Goal: Task Accomplishment & Management: Manage account settings

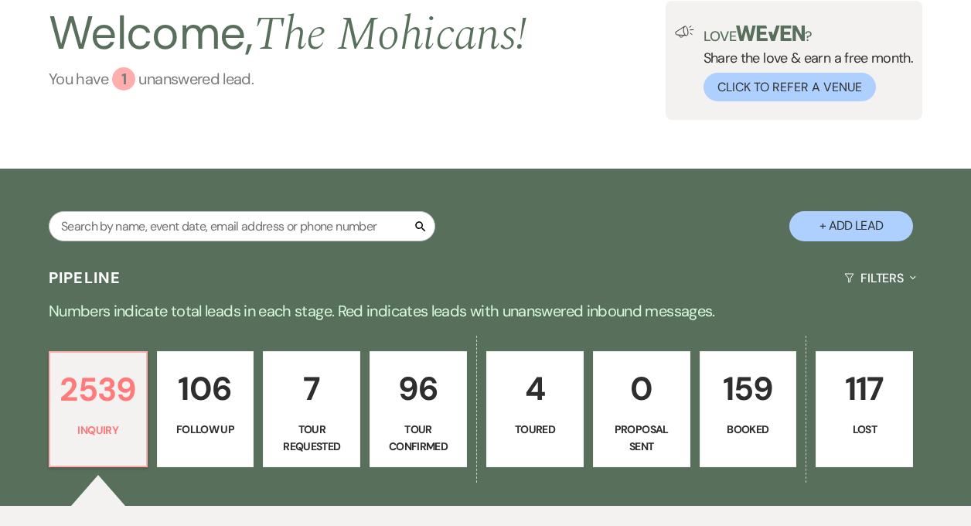
scroll to position [348, 0]
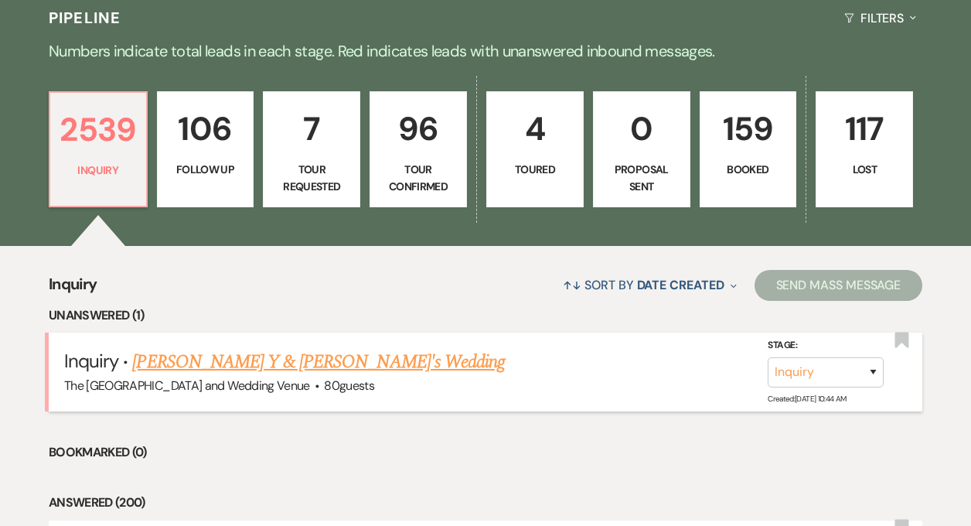
click at [235, 369] on link "[PERSON_NAME] Y & [PERSON_NAME]'s Wedding" at bounding box center [318, 362] width 373 height 28
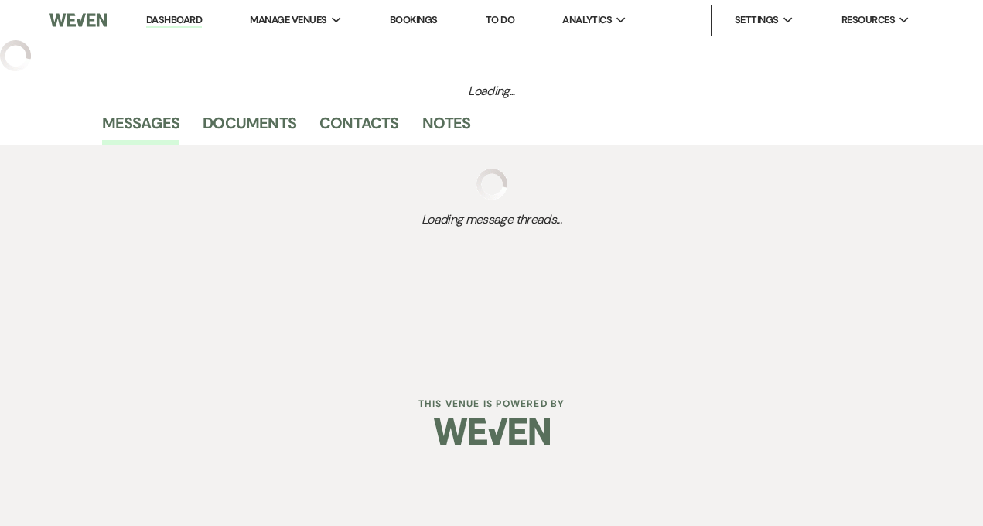
select select "17"
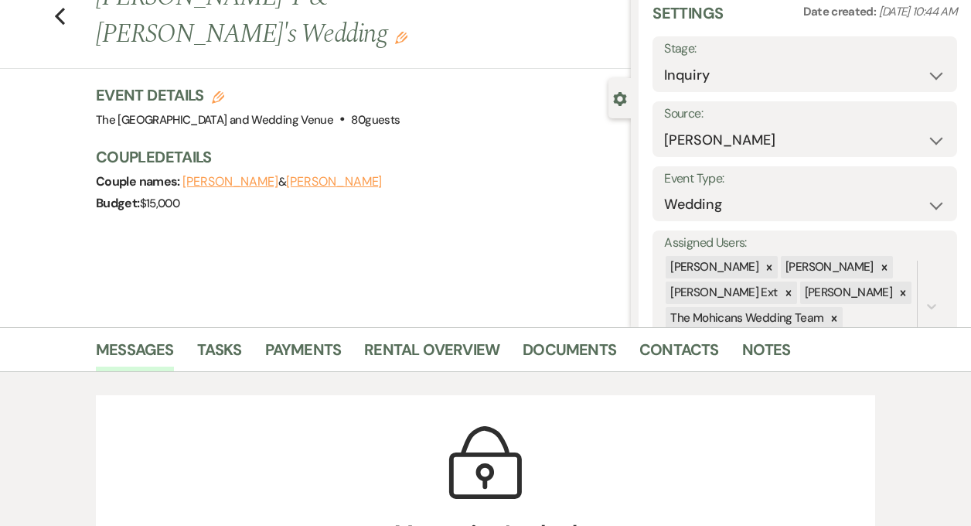
scroll to position [66, 0]
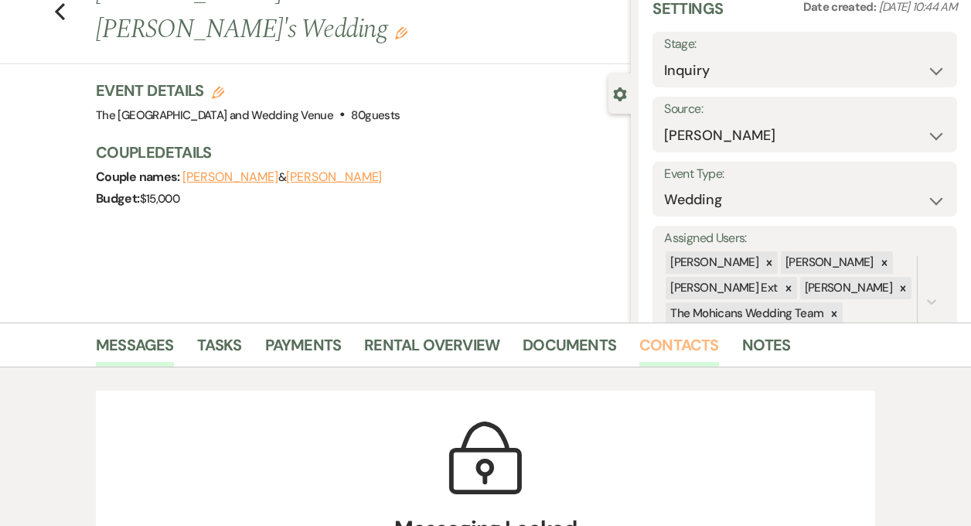
click at [673, 346] on link "Contacts" at bounding box center [679, 349] width 80 height 34
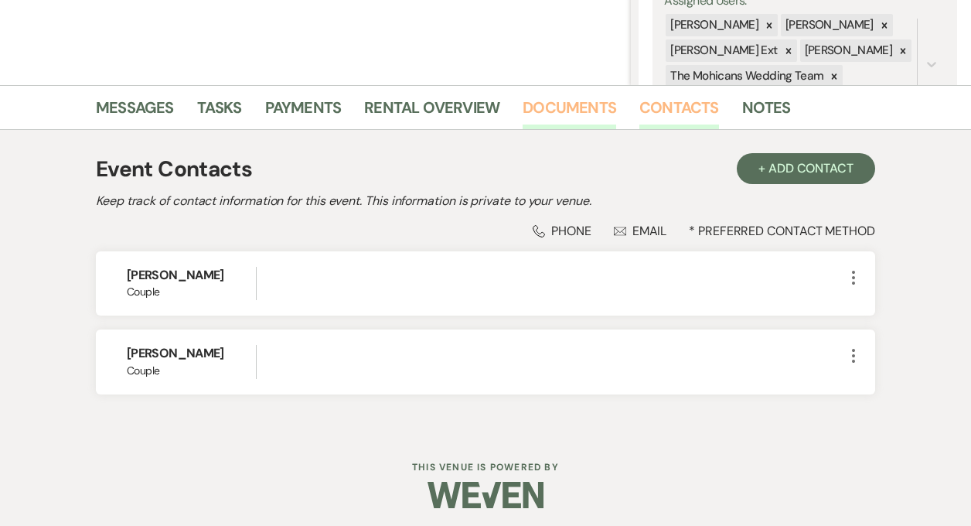
scroll to position [308, 0]
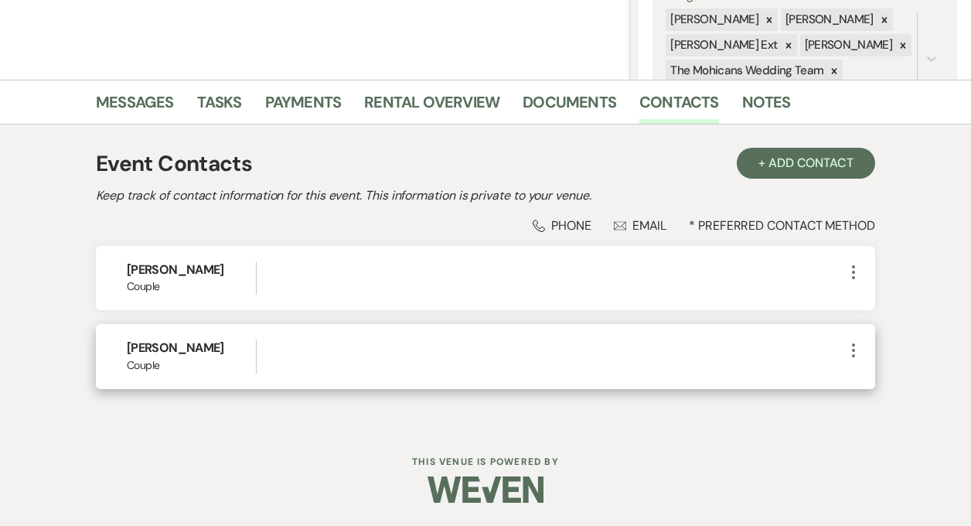
click at [851, 354] on icon "More" at bounding box center [853, 350] width 19 height 19
click at [864, 380] on icon "Pencil" at bounding box center [869, 380] width 12 height 12
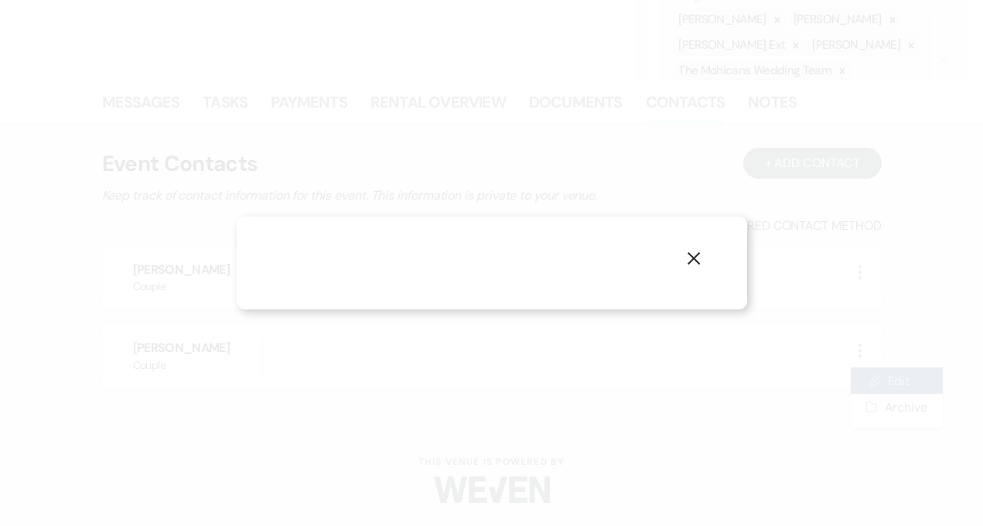
select select "1"
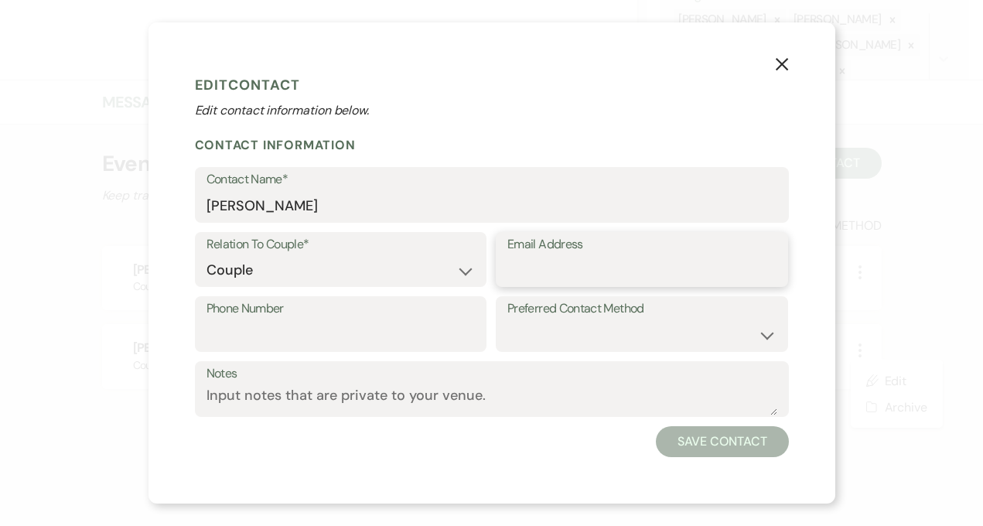
click at [584, 265] on input "Email Address" at bounding box center [641, 270] width 269 height 30
paste input "[EMAIL_ADDRESS][DOMAIN_NAME]"
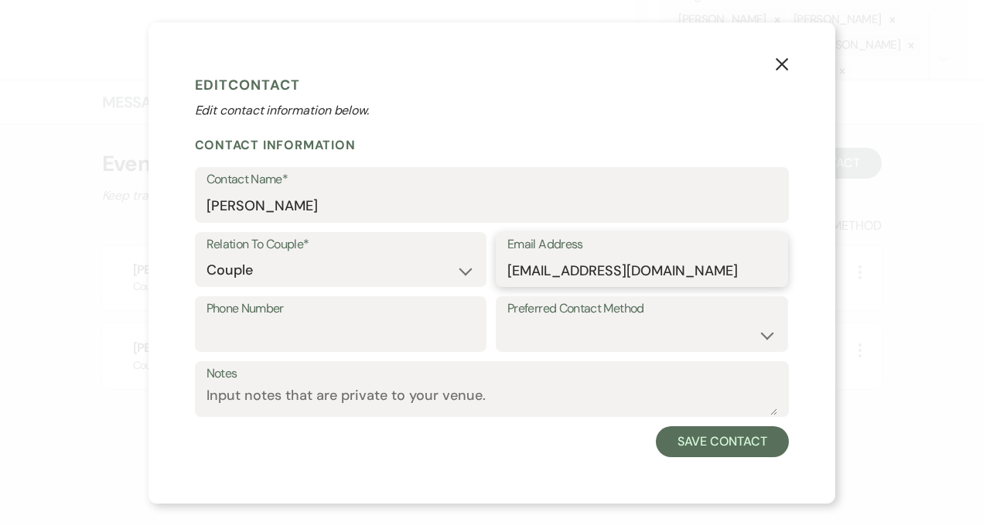
type input "[EMAIL_ADDRESS][DOMAIN_NAME]"
click at [400, 322] on input "Phone Number" at bounding box center [340, 335] width 269 height 30
paste input "[PHONE_NUMBER]"
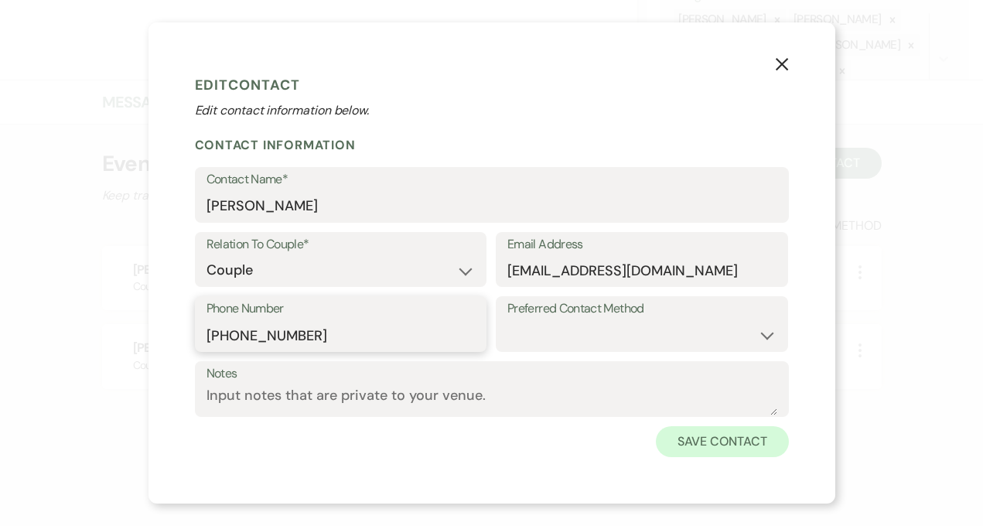
type input "[PHONE_NUMBER]"
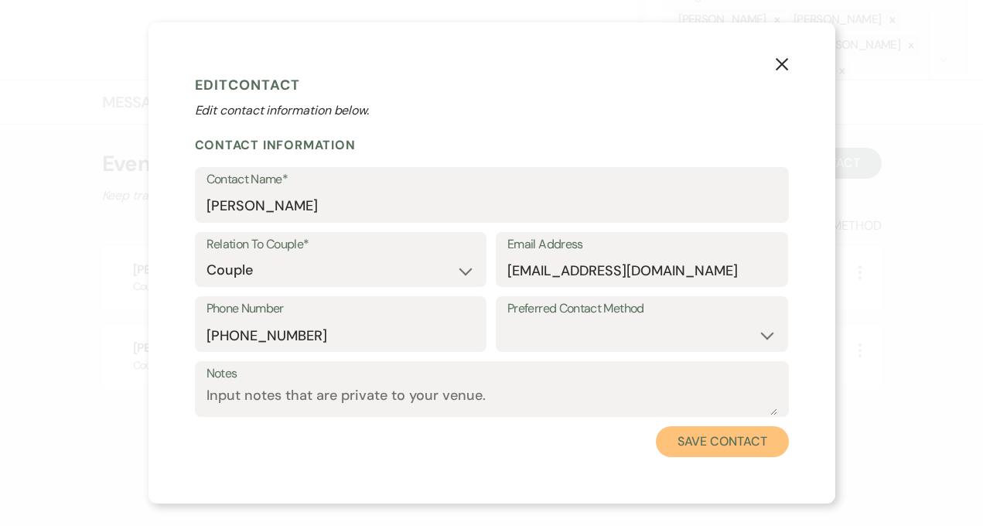
click at [669, 439] on button "Save Contact" at bounding box center [722, 441] width 132 height 31
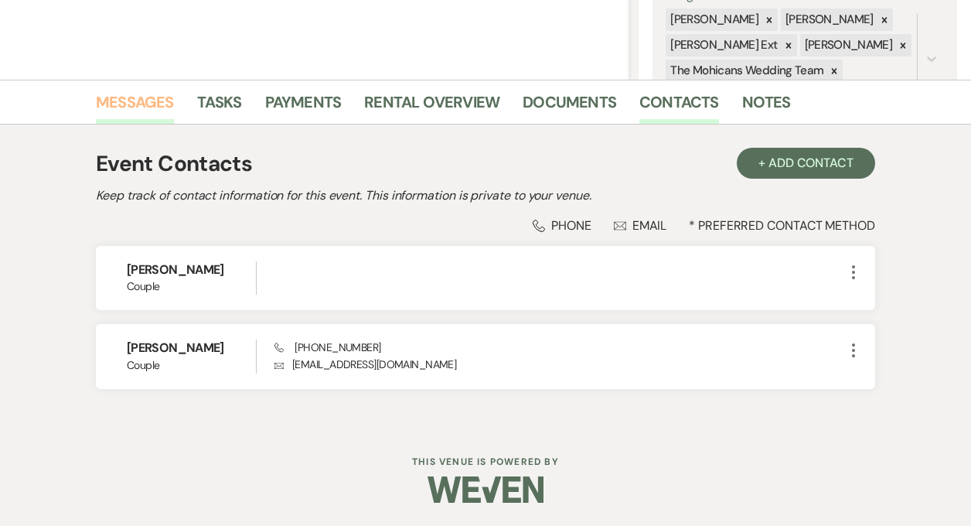
click at [124, 111] on link "Messages" at bounding box center [135, 107] width 78 height 34
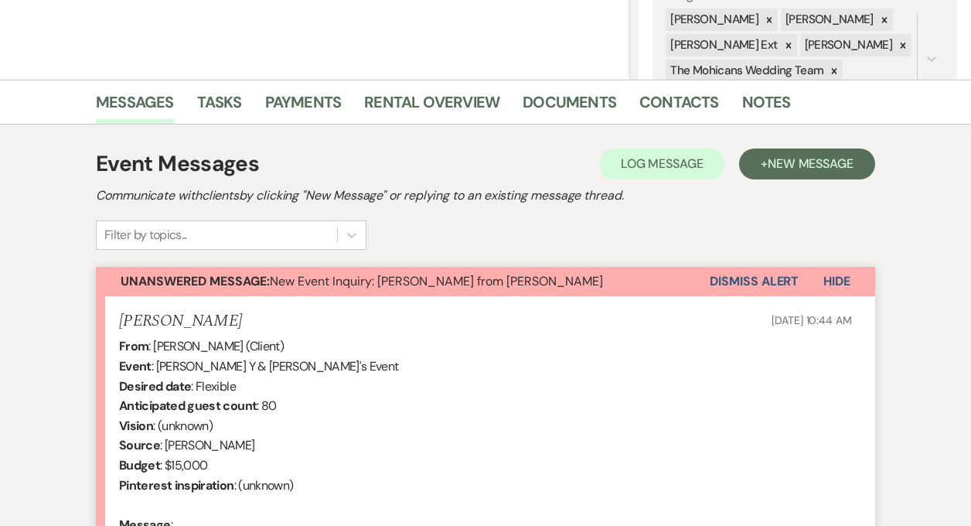
click at [731, 281] on button "Dismiss Alert" at bounding box center [754, 281] width 89 height 29
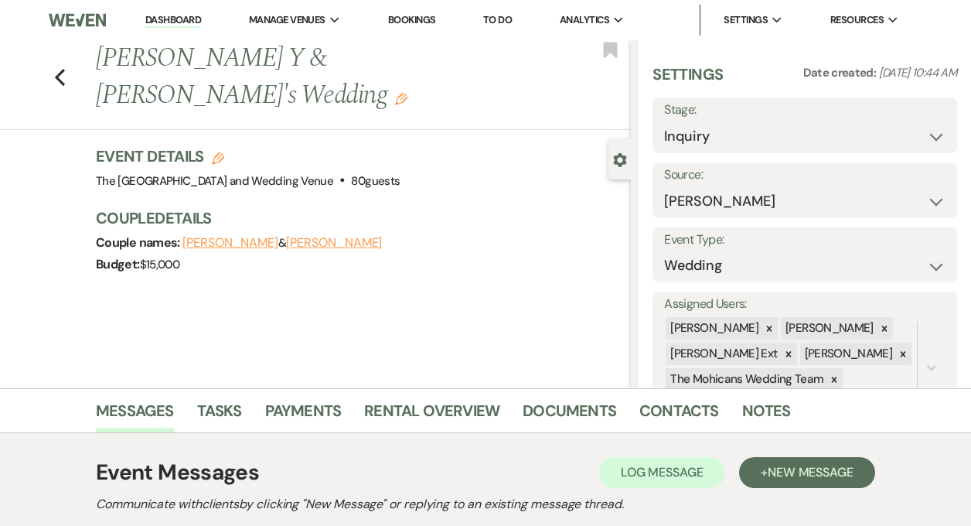
click at [179, 13] on link "Dashboard" at bounding box center [173, 20] width 56 height 15
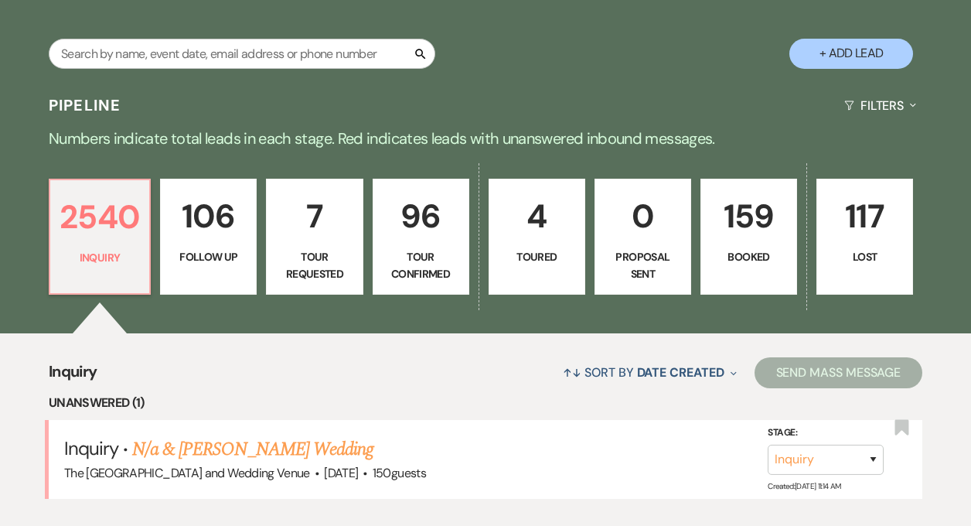
scroll to position [264, 0]
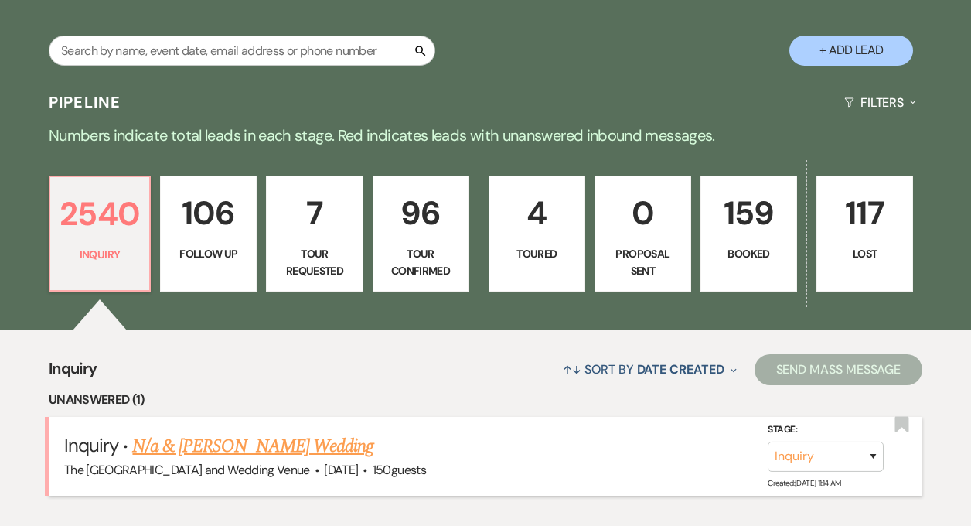
click at [254, 451] on link "N/a & [PERSON_NAME] Wedding" at bounding box center [252, 446] width 241 height 28
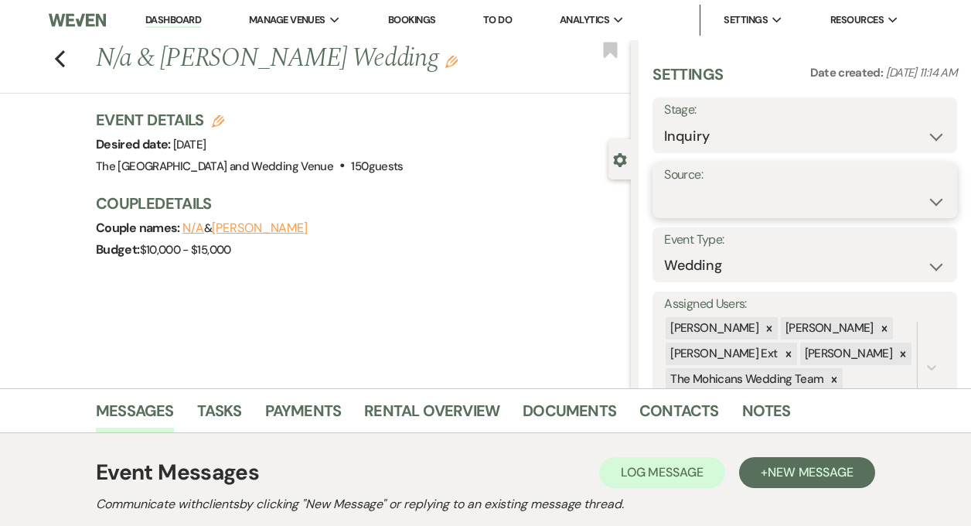
click at [757, 199] on select "Weven Venue Website Instagram Facebook Pinterest Google The Knot Wedding Wire H…" at bounding box center [804, 201] width 281 height 30
select select "5"
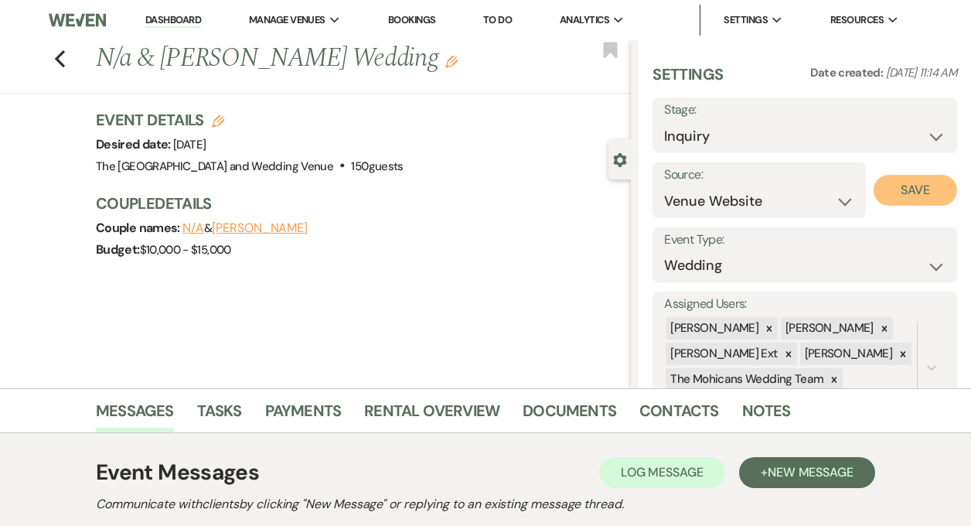
click at [902, 189] on button "Save" at bounding box center [915, 190] width 83 height 31
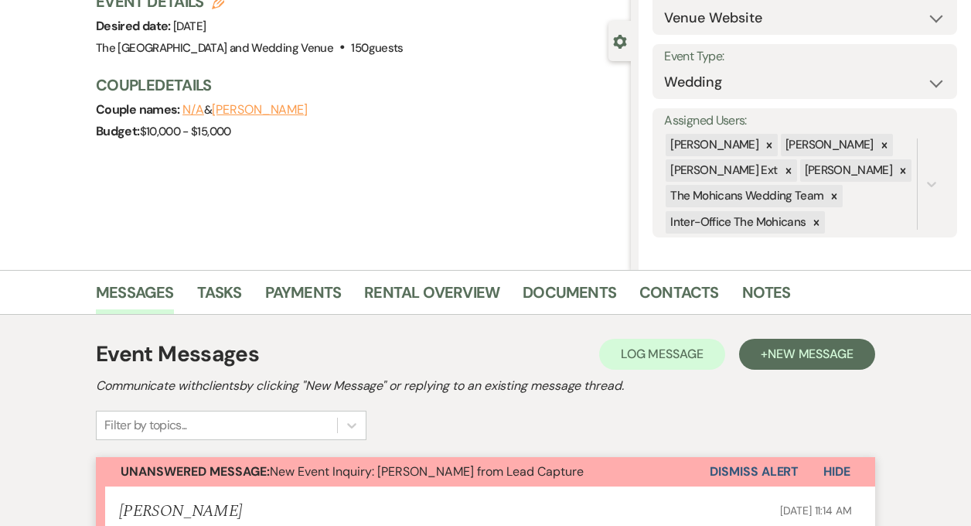
scroll to position [144, 0]
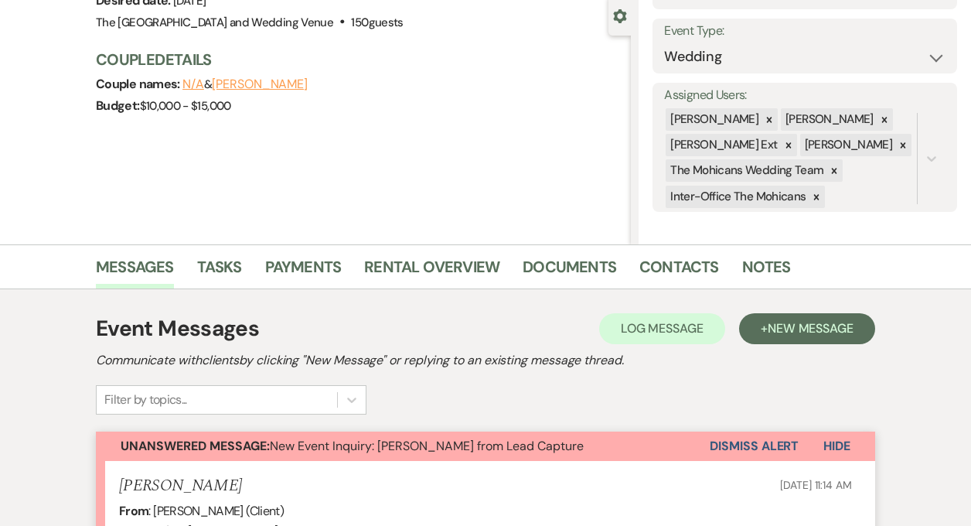
click at [735, 448] on button "Dismiss Alert" at bounding box center [754, 445] width 89 height 29
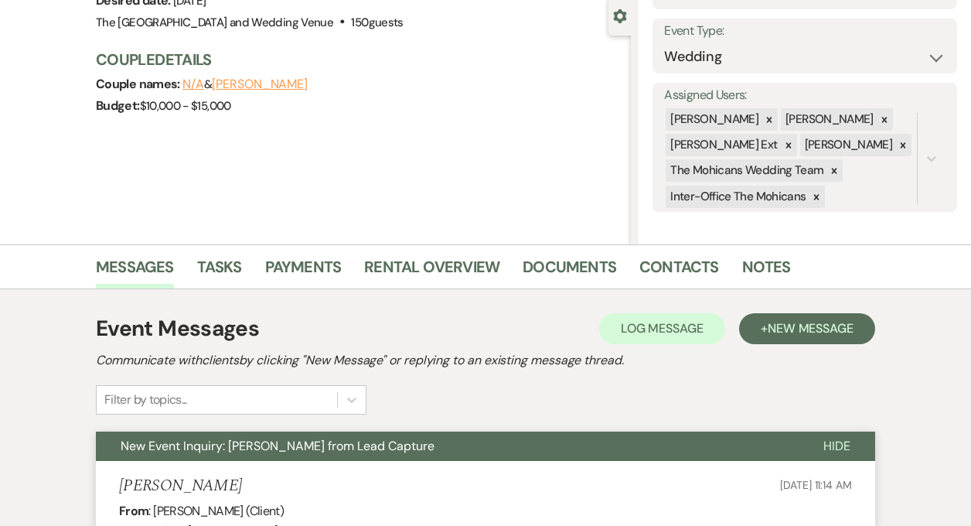
scroll to position [0, 0]
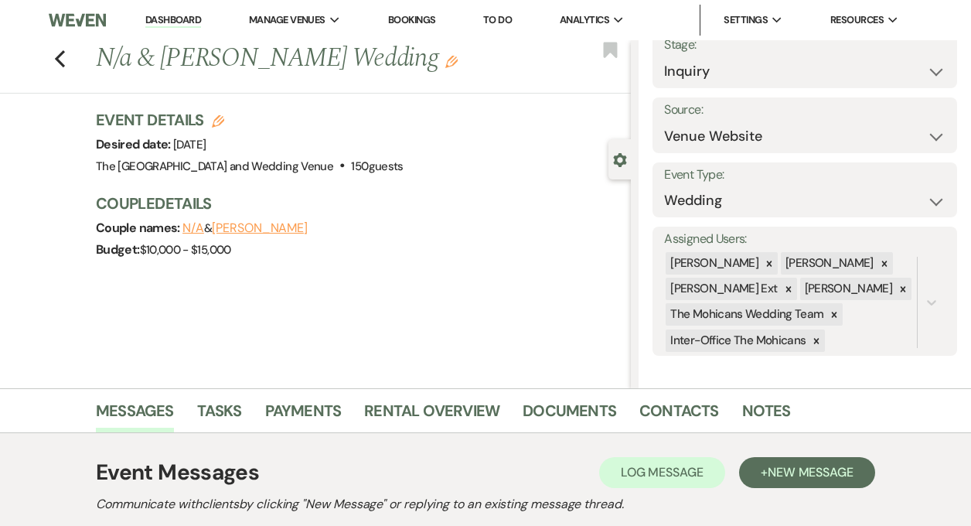
click at [180, 25] on link "Dashboard" at bounding box center [173, 20] width 56 height 15
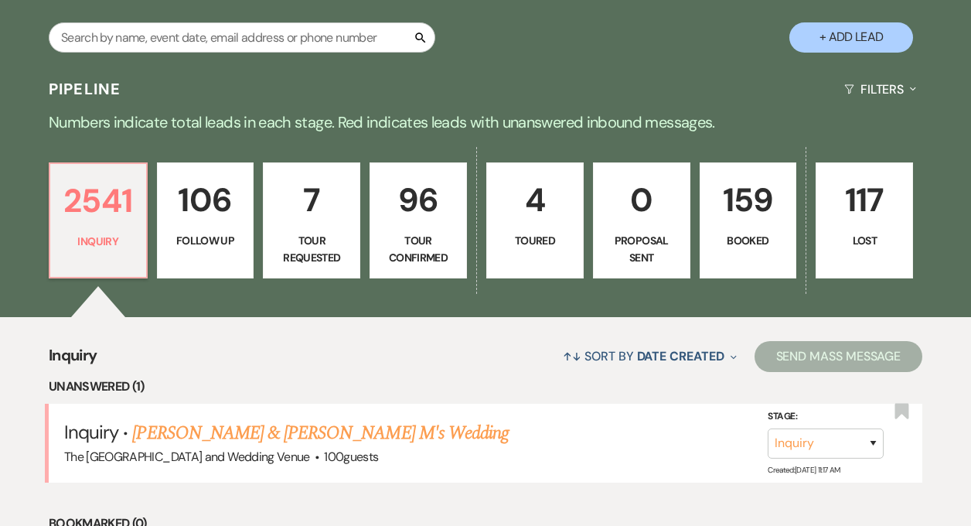
scroll to position [357, 0]
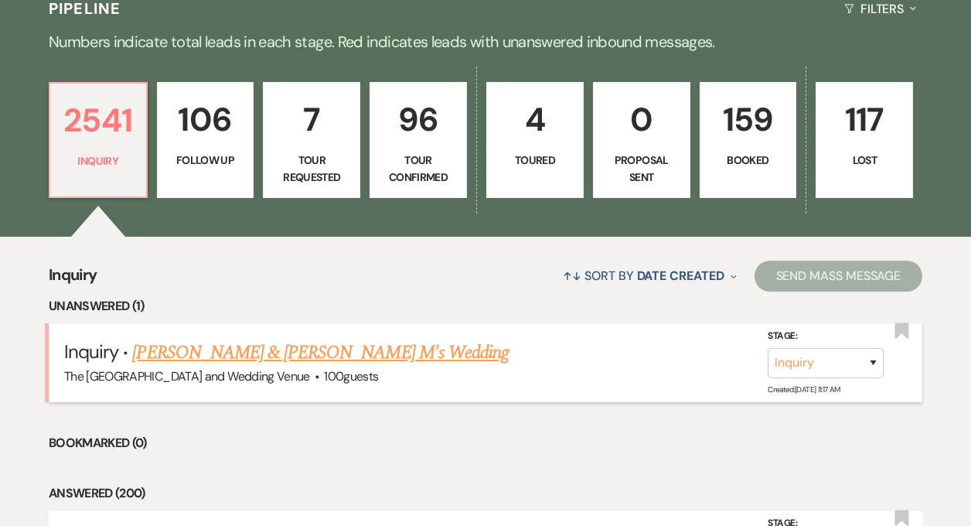
click at [305, 356] on link "[PERSON_NAME] & [PERSON_NAME] M's Wedding" at bounding box center [320, 353] width 377 height 28
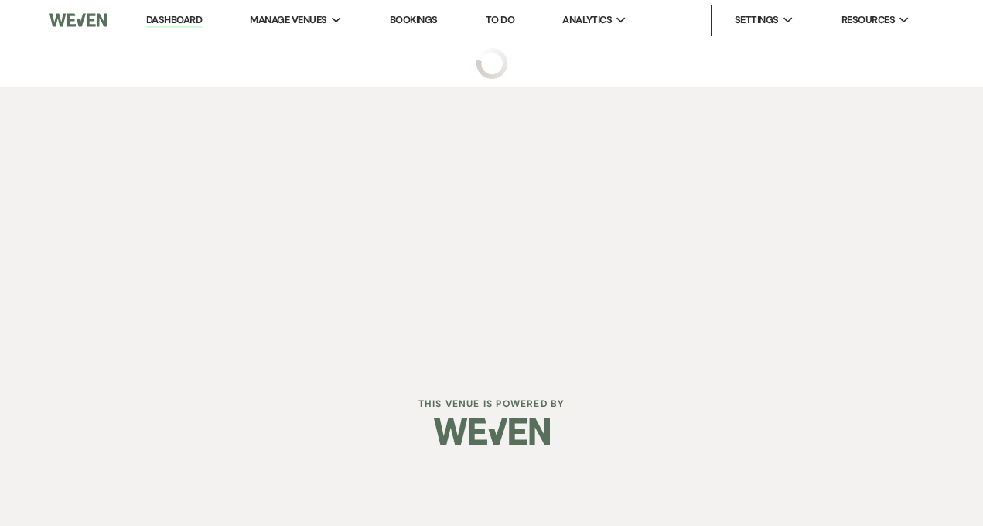
select select "17"
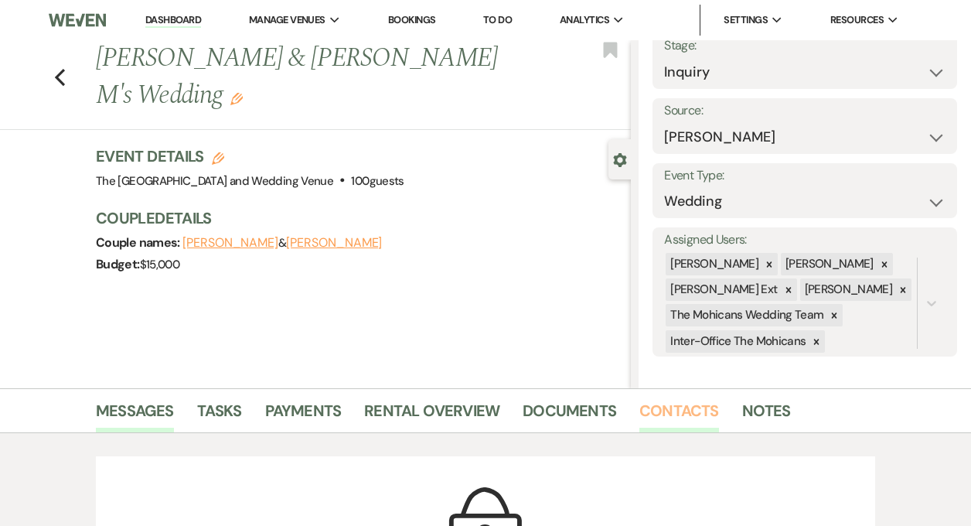
scroll to position [65, 0]
click at [661, 416] on link "Contacts" at bounding box center [679, 415] width 80 height 34
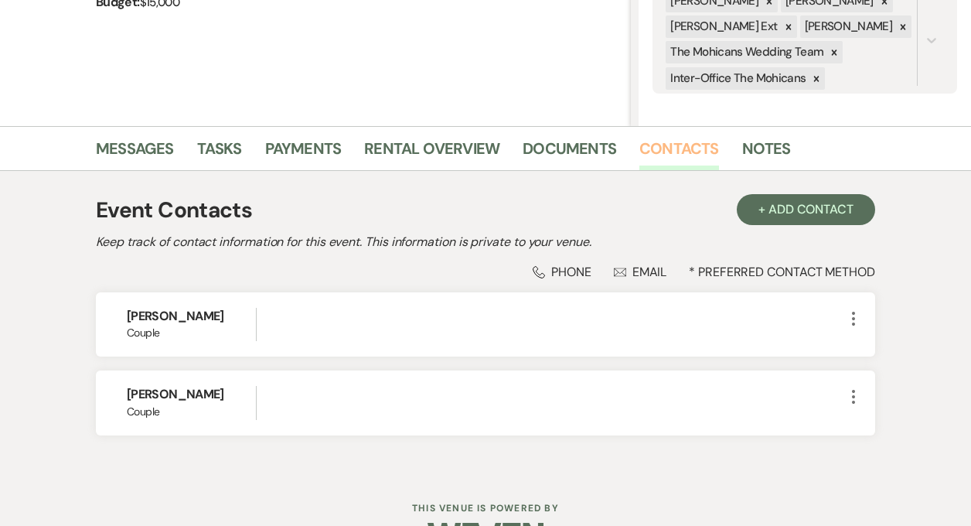
scroll to position [308, 0]
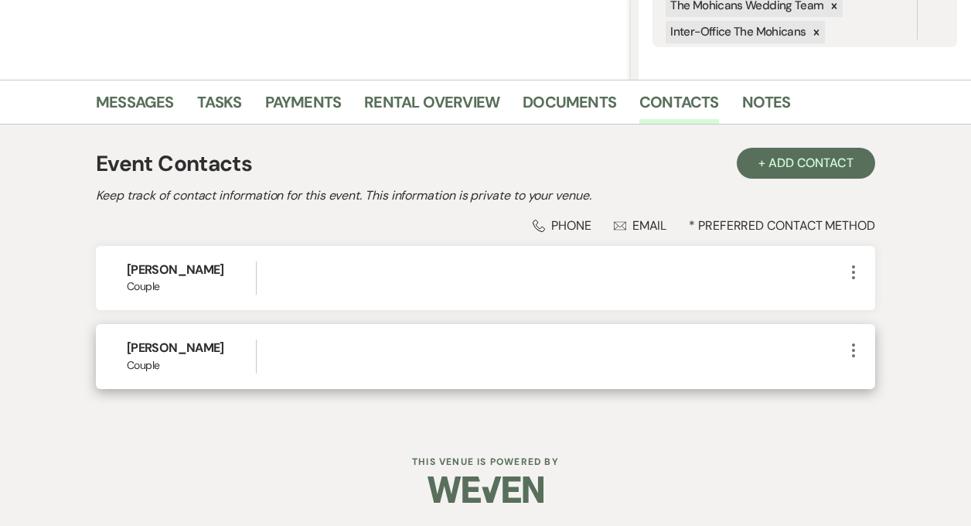
click at [851, 346] on icon "More" at bounding box center [853, 350] width 19 height 19
click at [888, 375] on button "Pencil Edit" at bounding box center [890, 380] width 92 height 26
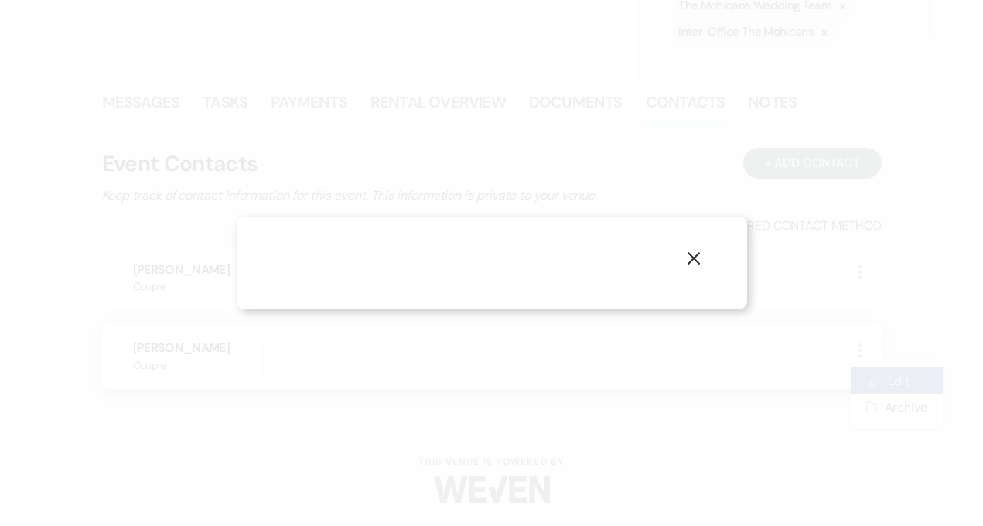
select select "1"
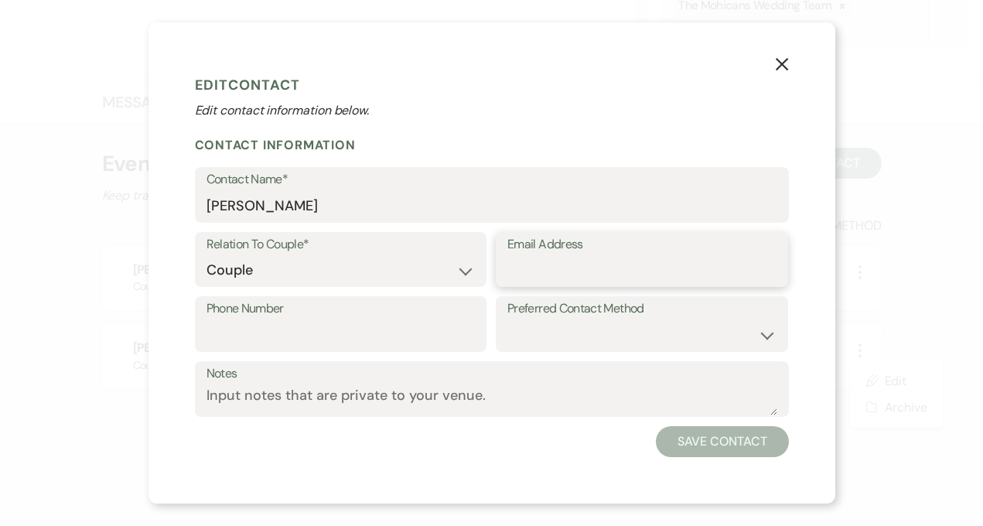
click at [648, 269] on input "Email Address" at bounding box center [641, 270] width 269 height 30
paste input "[EMAIL_ADDRESS][DOMAIN_NAME]"
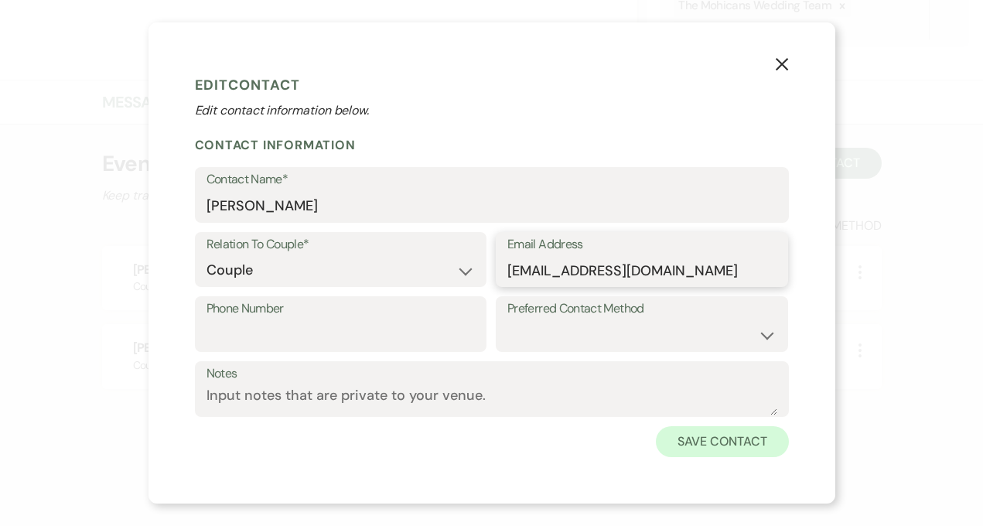
type input "[EMAIL_ADDRESS][DOMAIN_NAME]"
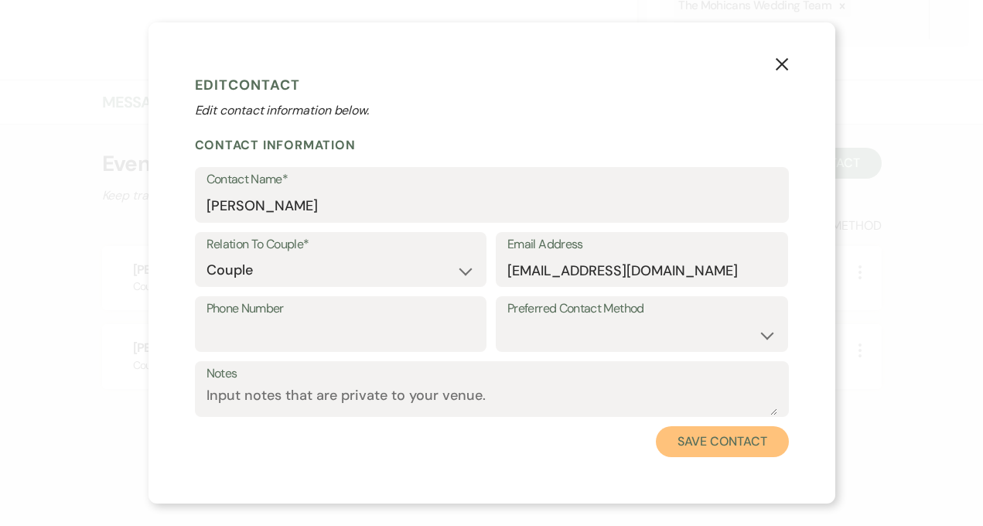
click at [680, 434] on button "Save Contact" at bounding box center [722, 441] width 132 height 31
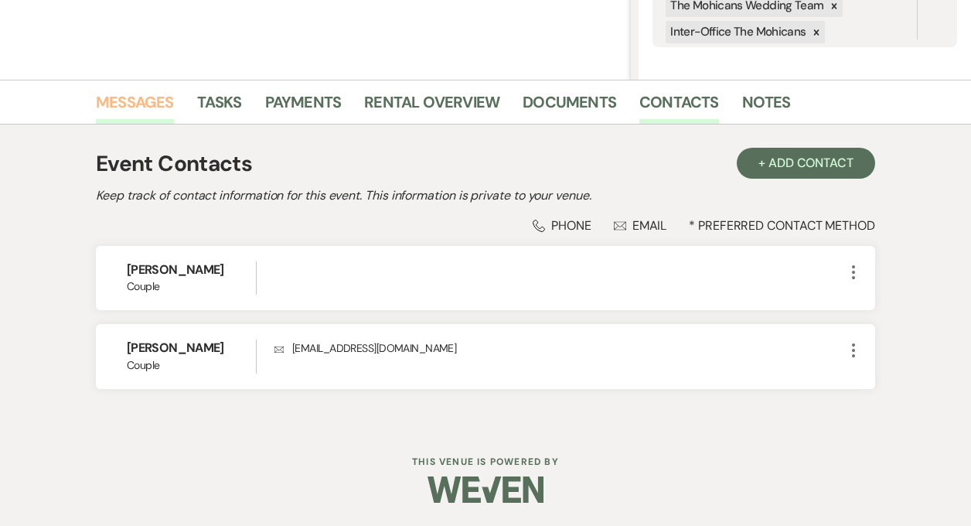
click at [131, 100] on link "Messages" at bounding box center [135, 107] width 78 height 34
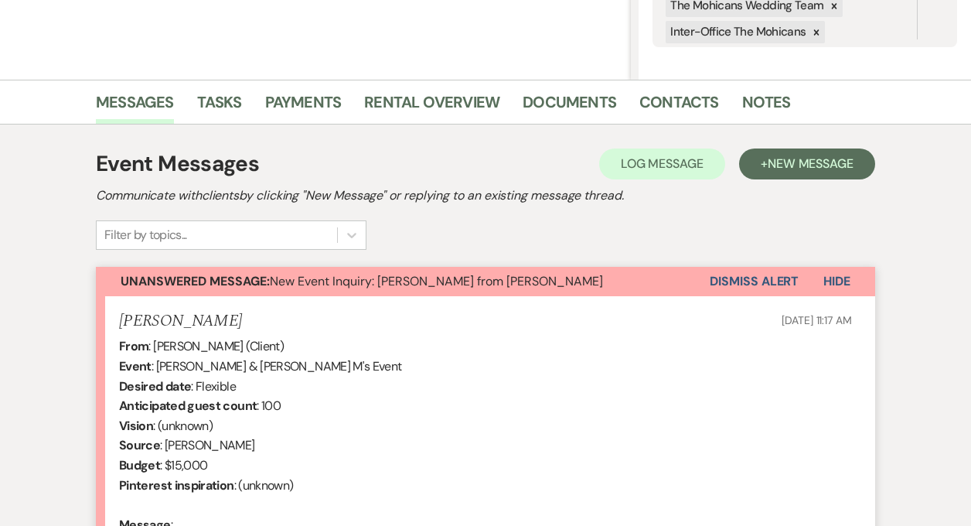
click at [738, 287] on button "Dismiss Alert" at bounding box center [754, 281] width 89 height 29
